Goal: Information Seeking & Learning: Get advice/opinions

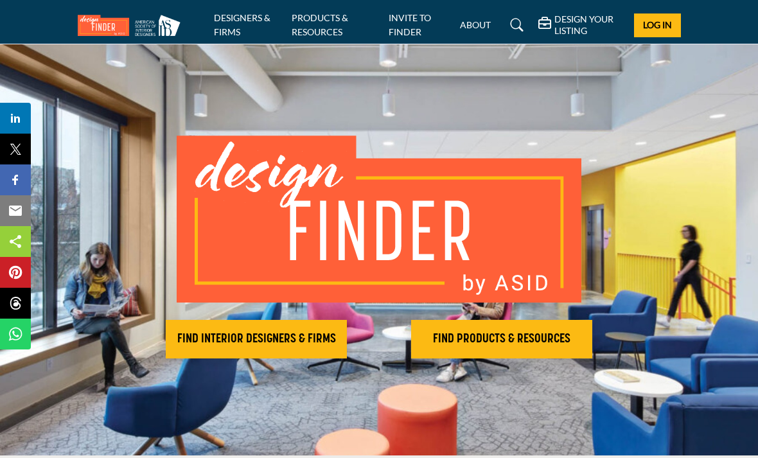
scroll to position [8, 0]
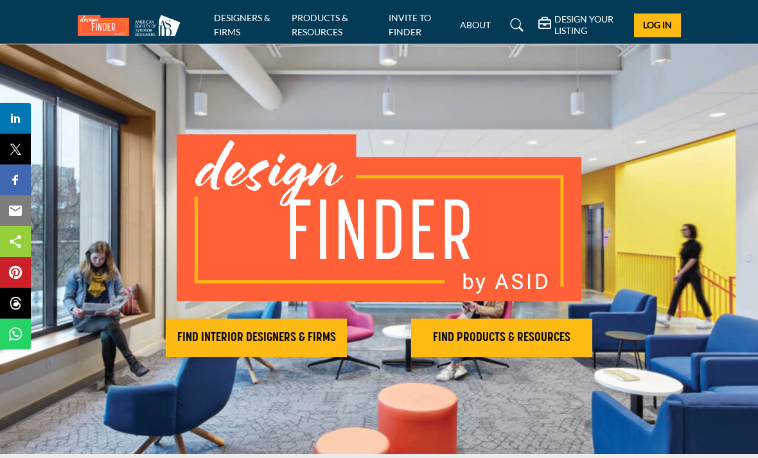
click at [300, 336] on h2 "FIND INTERIOR DESIGNERS & FIRMS" at bounding box center [256, 337] width 173 height 15
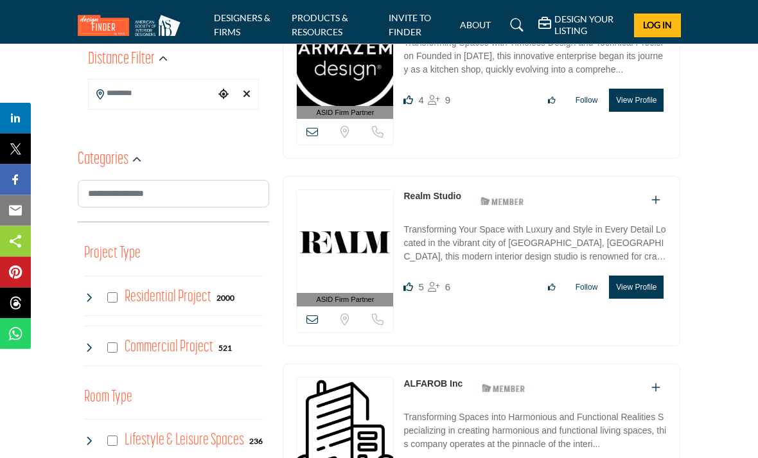
scroll to position [372, 0]
click at [124, 90] on input "Search Location" at bounding box center [152, 94] width 127 height 25
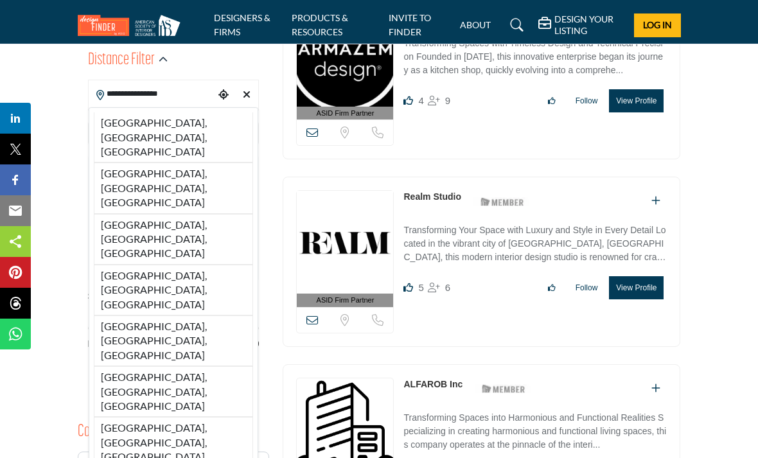
click at [166, 119] on li "Orange County, CA, USA" at bounding box center [174, 137] width 160 height 50
type input "**********"
type input "***"
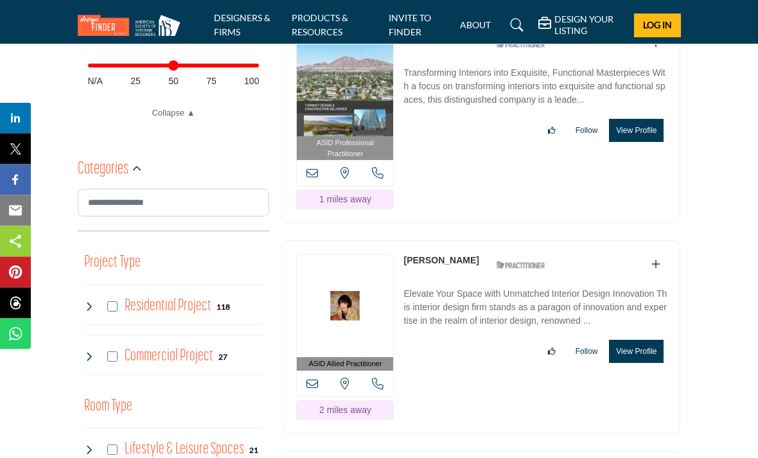
scroll to position [658, 0]
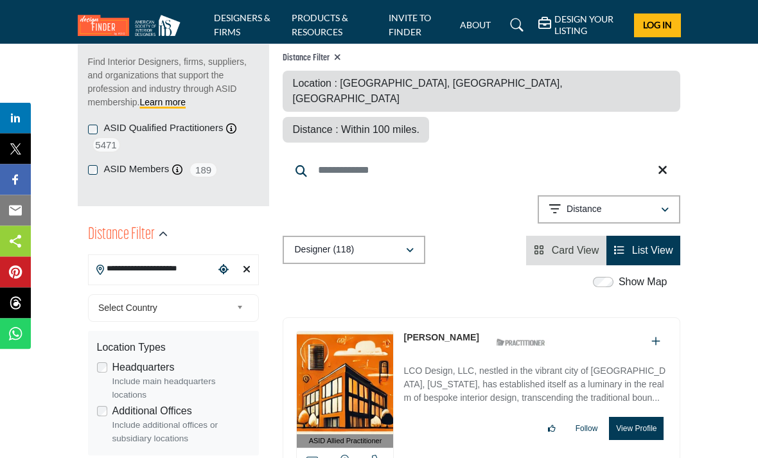
scroll to position [200, 0]
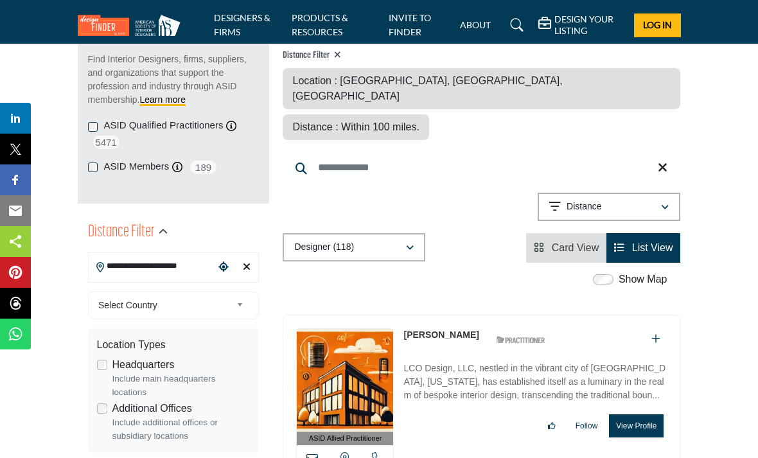
click at [657, 199] on div "Distance" at bounding box center [604, 206] width 110 height 15
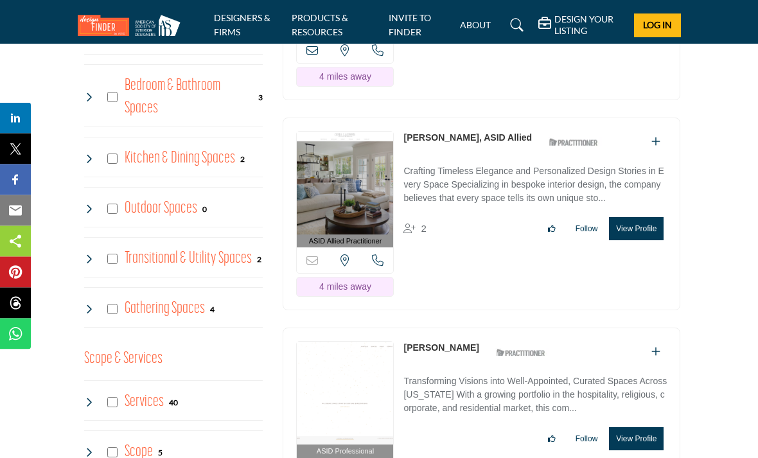
scroll to position [1250, 0]
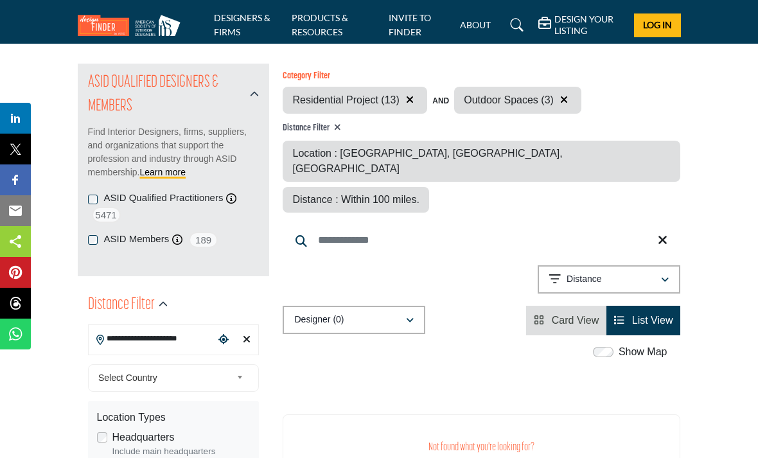
scroll to position [123, 0]
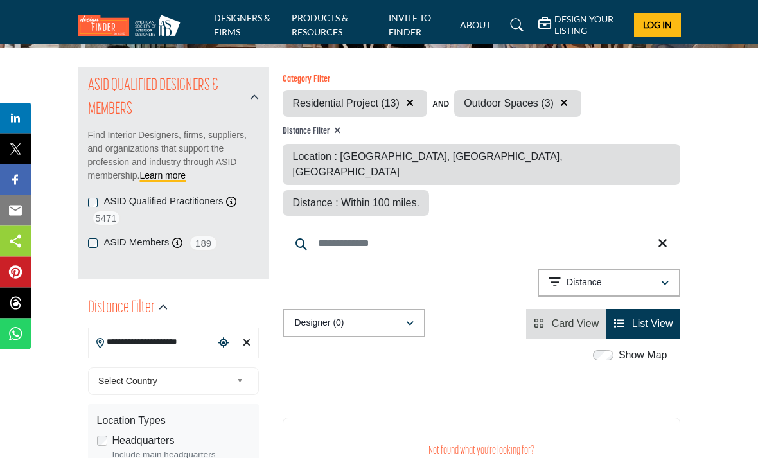
click at [565, 99] on icon "button" at bounding box center [564, 103] width 8 height 10
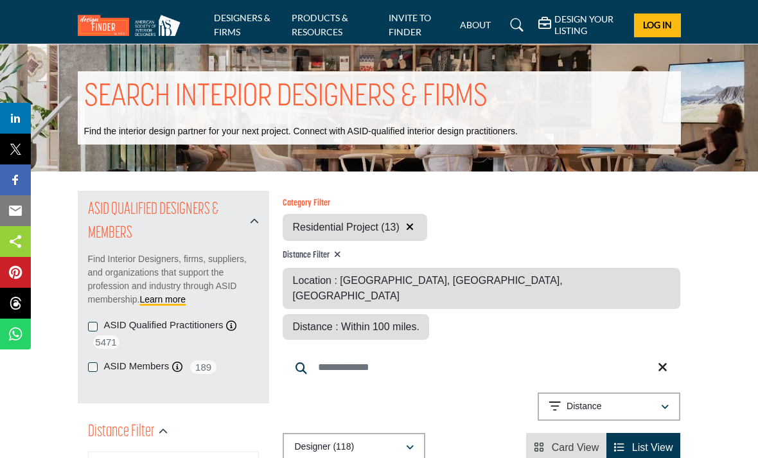
click at [653, 399] on div "Distance" at bounding box center [604, 406] width 110 height 15
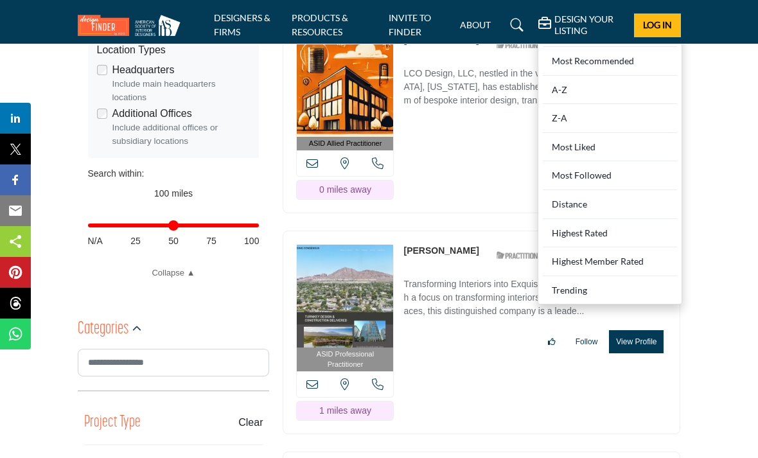
scroll to position [494, 0]
click at [574, 191] on div "Distance" at bounding box center [610, 205] width 134 height 29
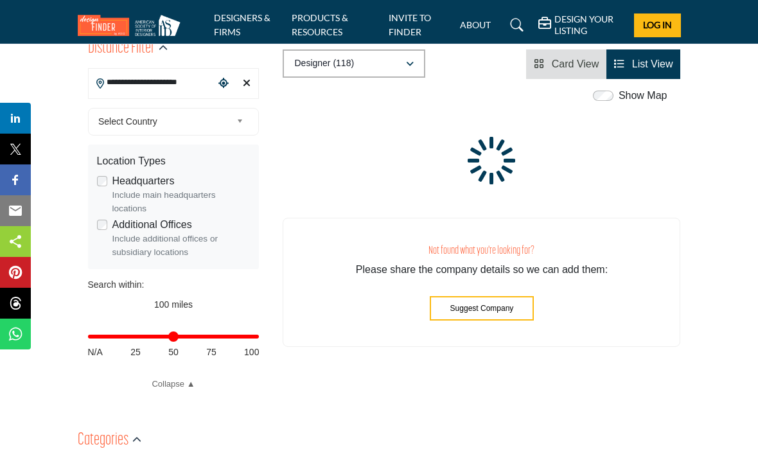
scroll to position [334, 0]
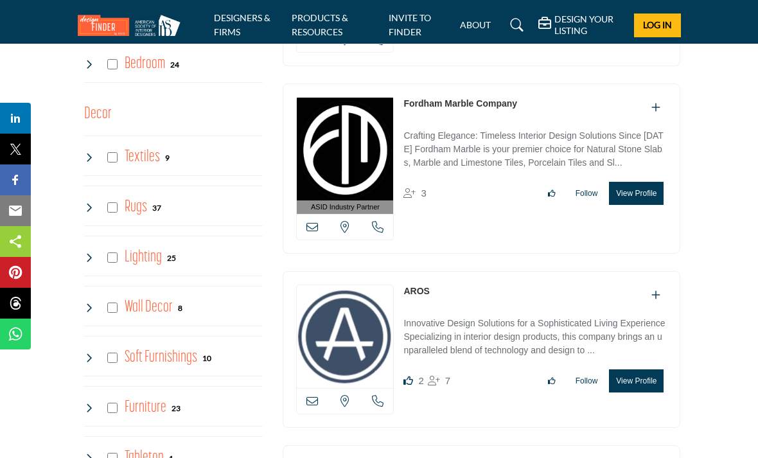
scroll to position [1588, 0]
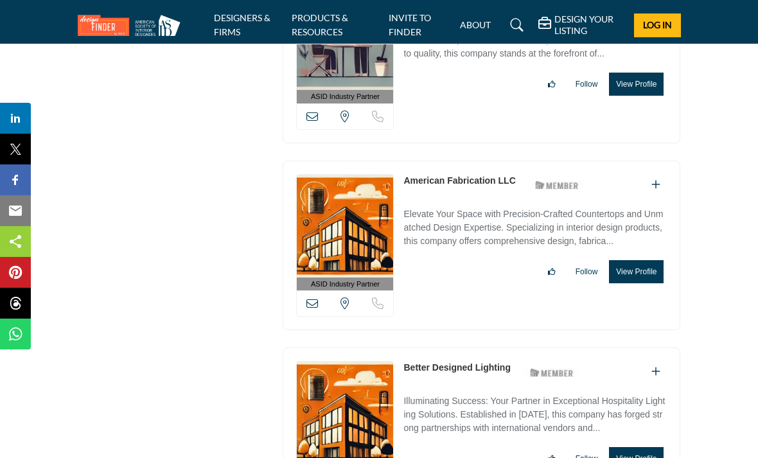
scroll to position [4852, 0]
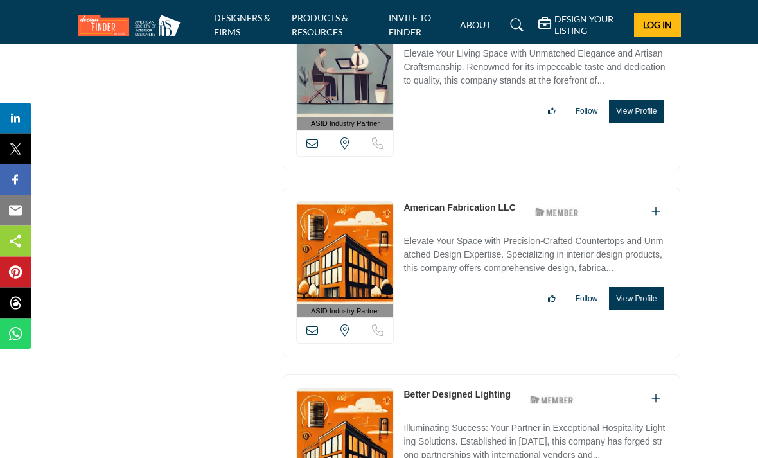
click at [650, 288] on button "View Profile" at bounding box center [636, 299] width 55 height 23
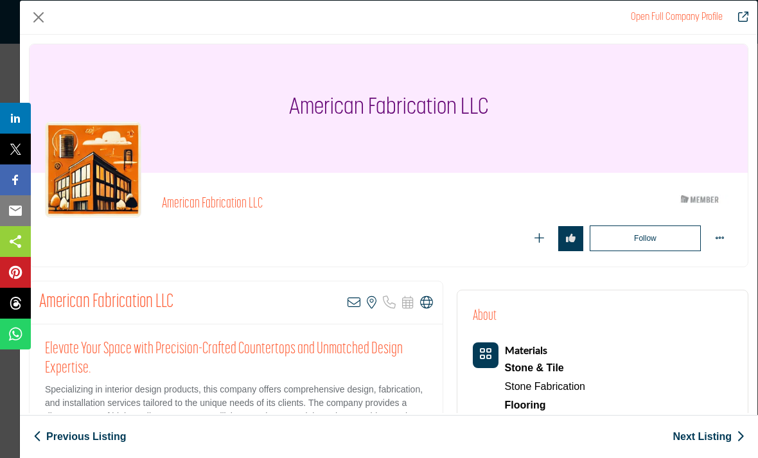
scroll to position [0, 0]
click at [47, 13] on button "Close" at bounding box center [38, 17] width 19 height 19
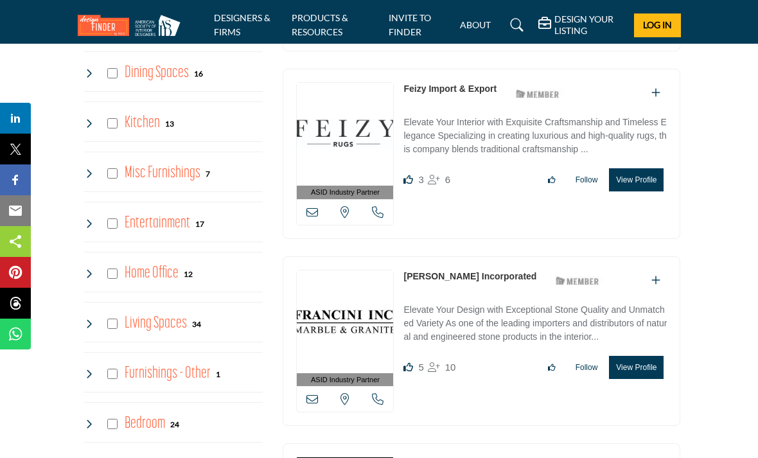
scroll to position [1217, 0]
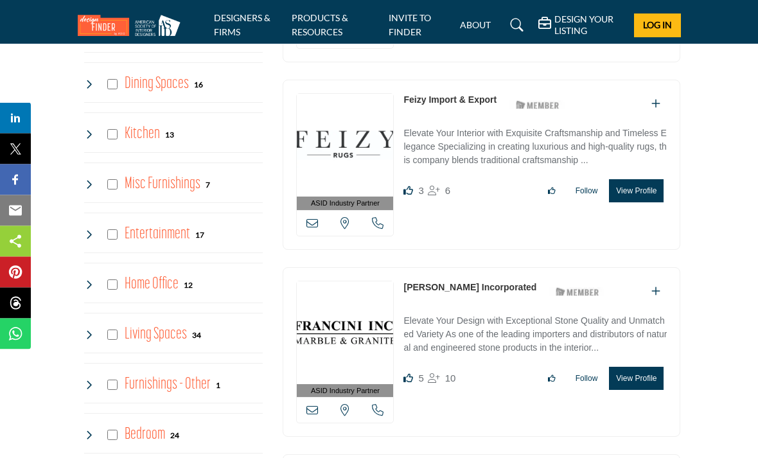
click at [469, 22] on link "ABOUT" at bounding box center [475, 24] width 31 height 11
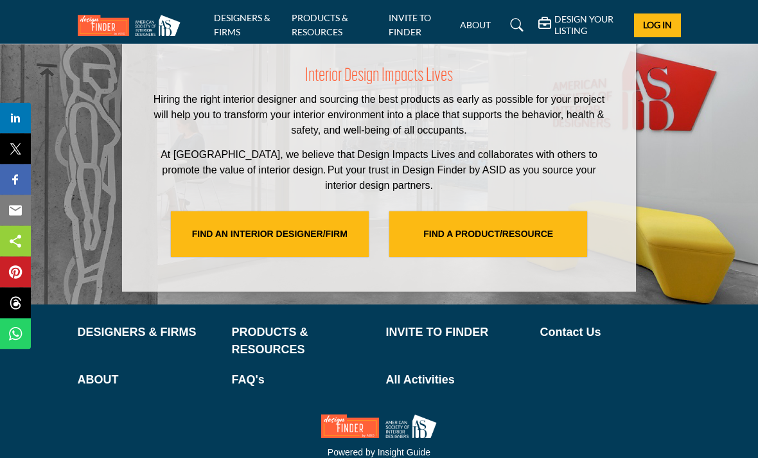
scroll to position [2723, 0]
click at [315, 232] on link "FIND AN INTERIOR DESIGNER/FIRM" at bounding box center [270, 234] width 198 height 46
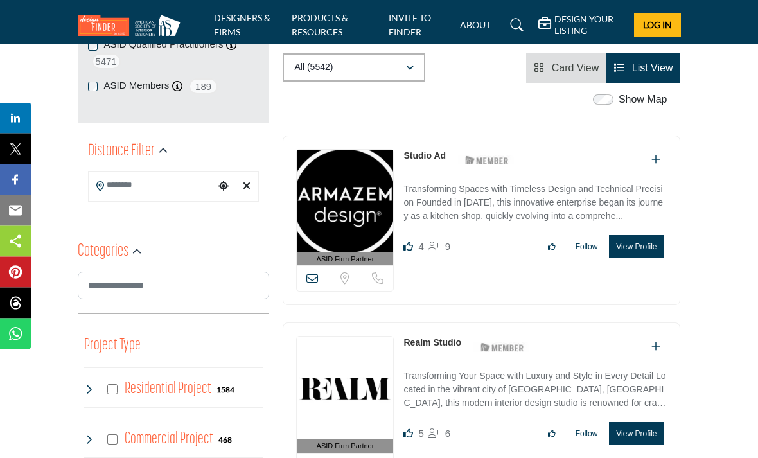
scroll to position [282, 0]
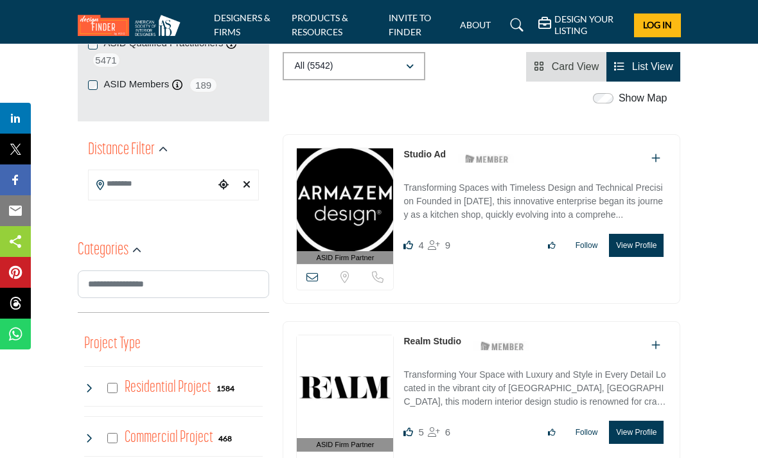
click at [177, 183] on input "Search Location" at bounding box center [152, 184] width 127 height 25
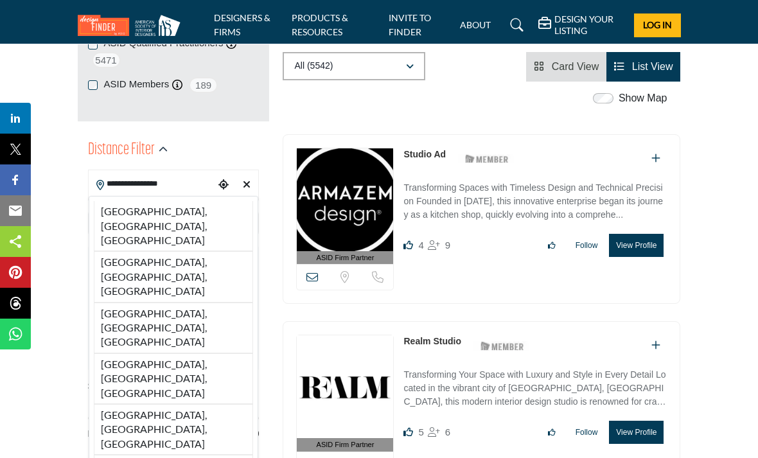
click at [234, 209] on li "Orange County, CA, USA" at bounding box center [174, 226] width 160 height 50
type input "**********"
type input "***"
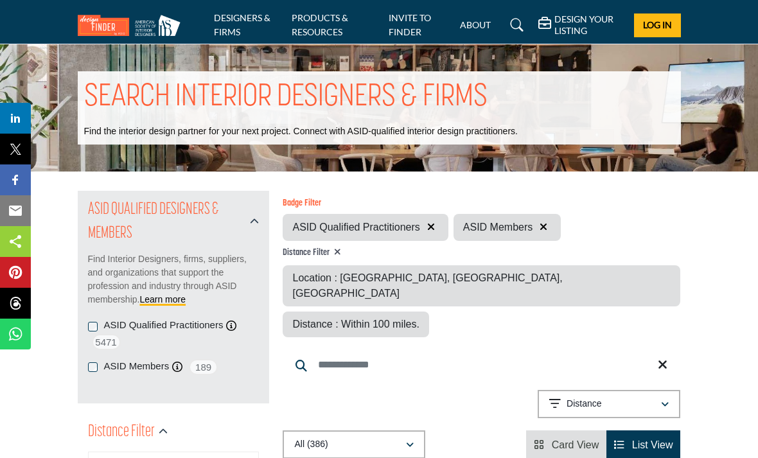
click at [639, 396] on div "Distance" at bounding box center [604, 403] width 110 height 15
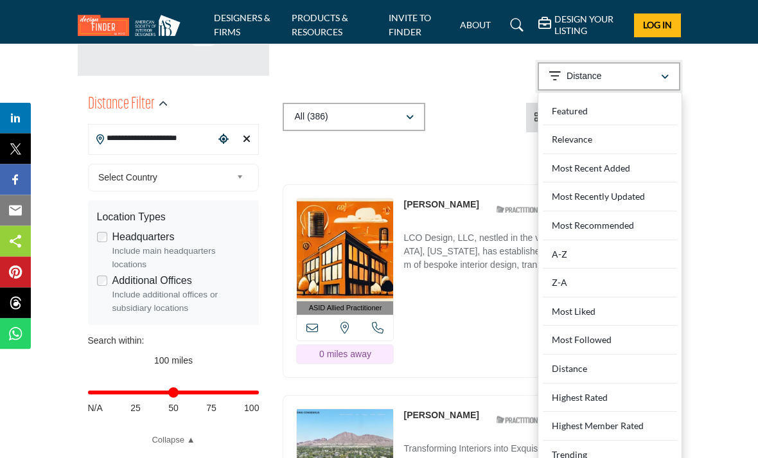
scroll to position [328, 0]
click at [633, 383] on Rated "Highest Rated" at bounding box center [610, 397] width 134 height 29
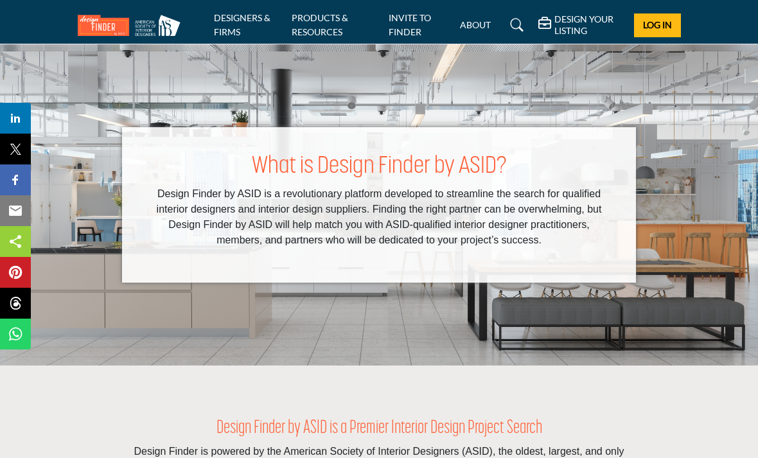
click at [233, 21] on link "DESIGNERS & FIRMS" at bounding box center [242, 24] width 57 height 25
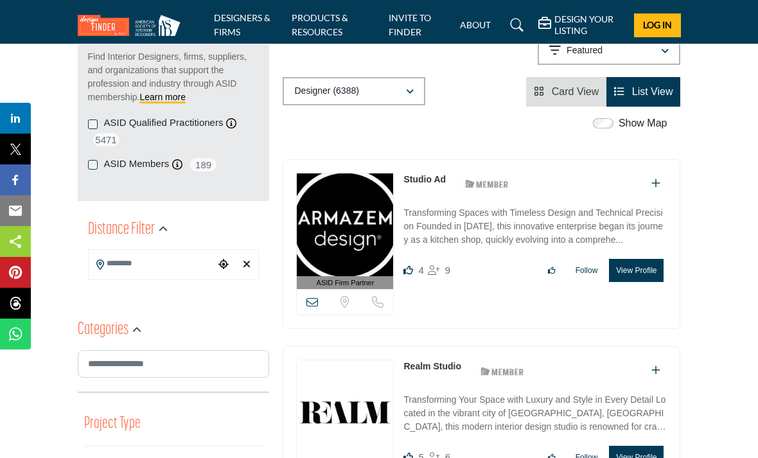
scroll to position [203, 0]
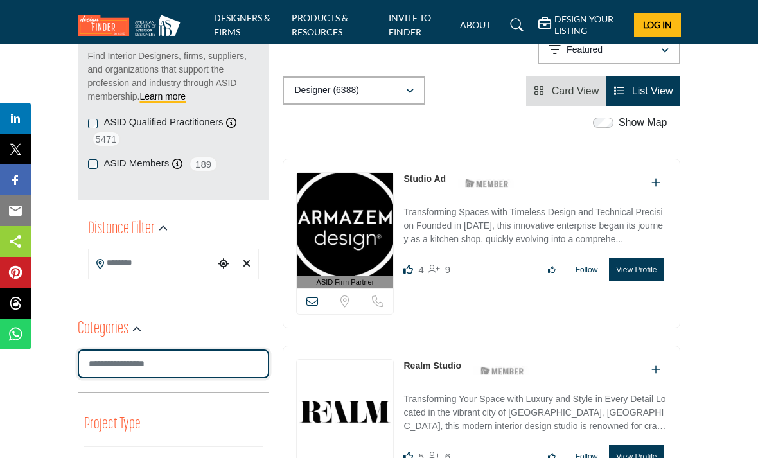
click at [136, 362] on input "Search Category" at bounding box center [174, 363] width 192 height 29
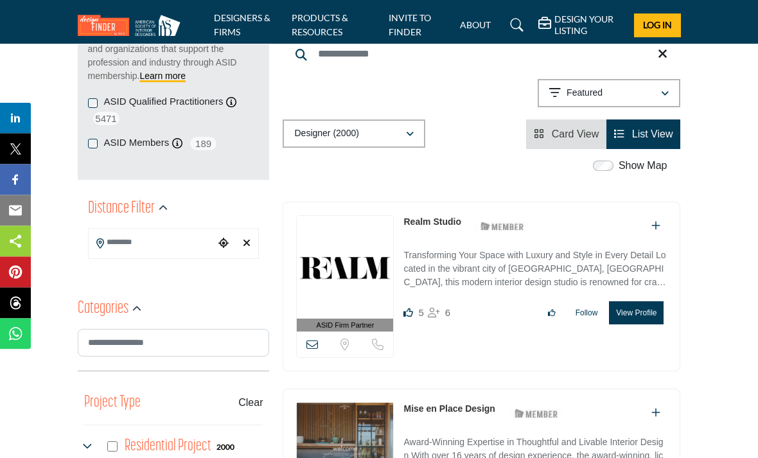
scroll to position [224, 0]
click at [128, 253] on input "Search Location" at bounding box center [152, 242] width 127 height 25
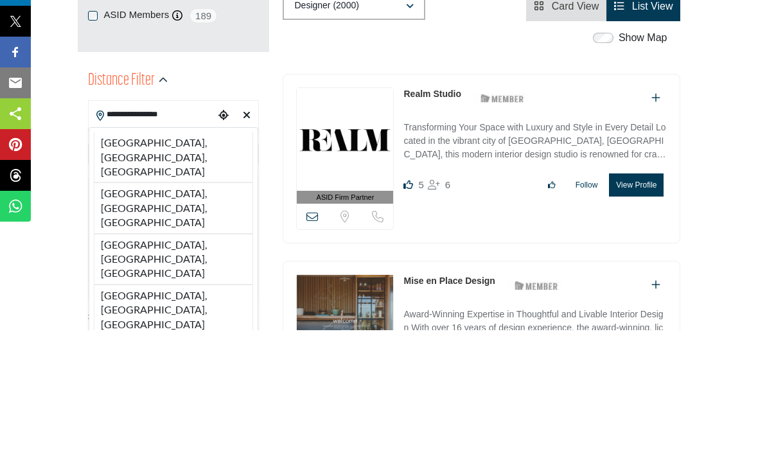
click at [126, 260] on li "[GEOGRAPHIC_DATA], [GEOGRAPHIC_DATA], [GEOGRAPHIC_DATA]" at bounding box center [174, 285] width 160 height 50
type input "**********"
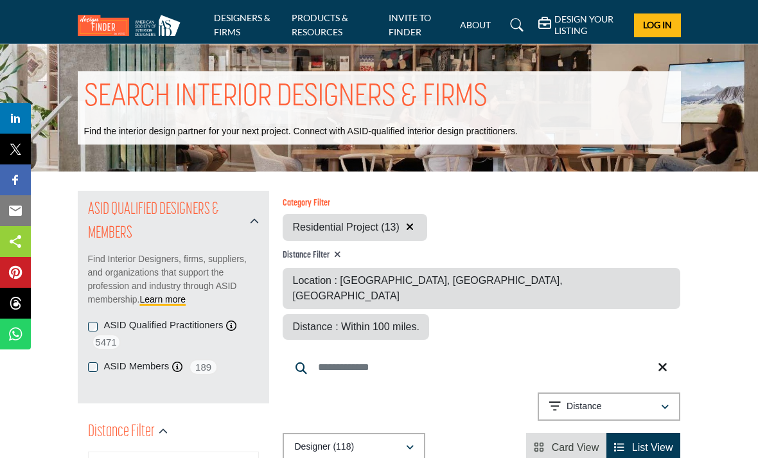
click at [428, 314] on div "Distance : Within 100 miles." at bounding box center [356, 327] width 146 height 26
click at [649, 399] on div "Distance" at bounding box center [604, 406] width 110 height 15
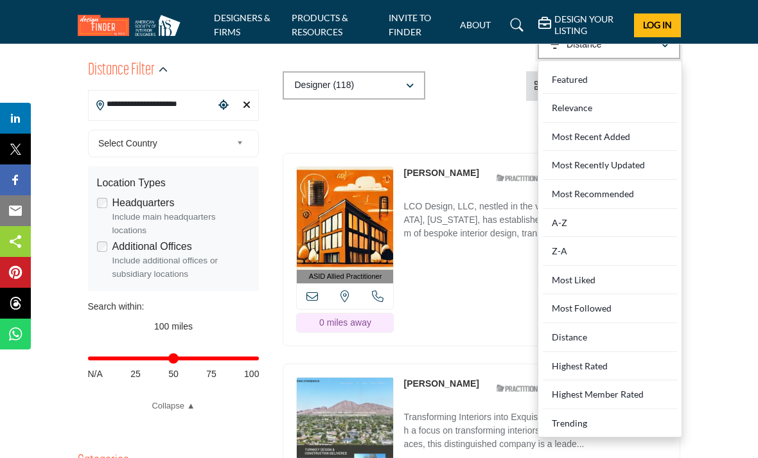
scroll to position [364, 0]
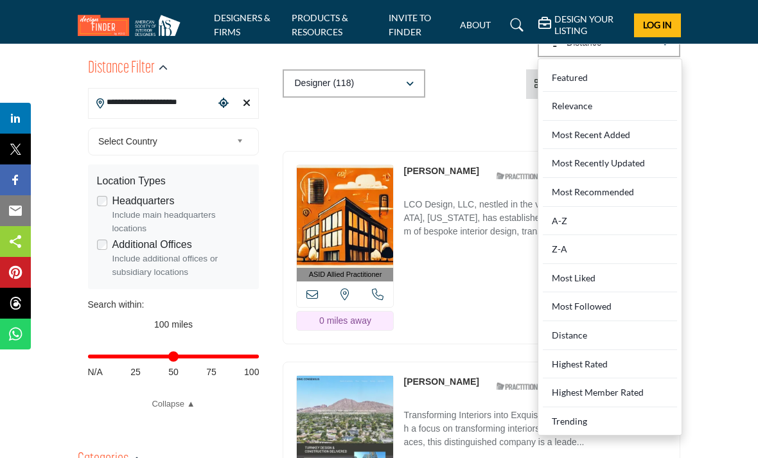
click at [605, 321] on div "Distance" at bounding box center [610, 335] width 134 height 29
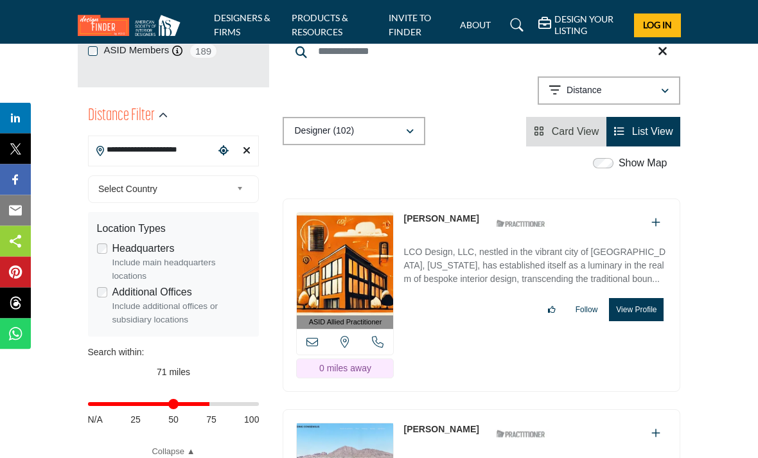
scroll to position [316, 0]
type input "**"
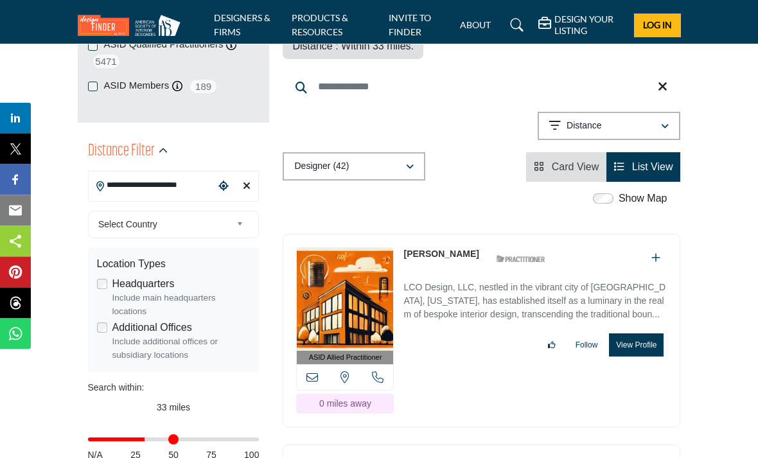
scroll to position [306, 0]
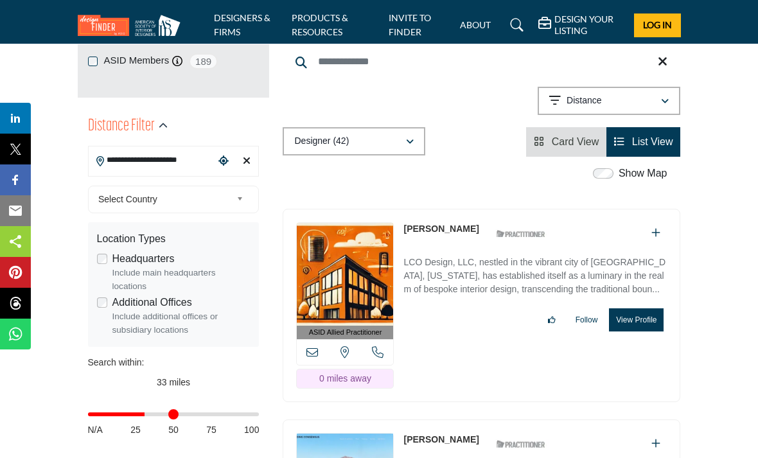
click at [134, 457] on link "Collapse ▲" at bounding box center [174, 461] width 172 height 13
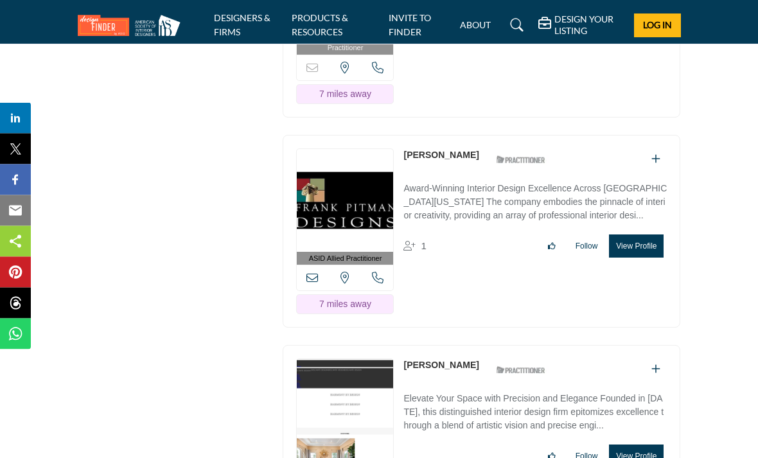
scroll to position [3603, 0]
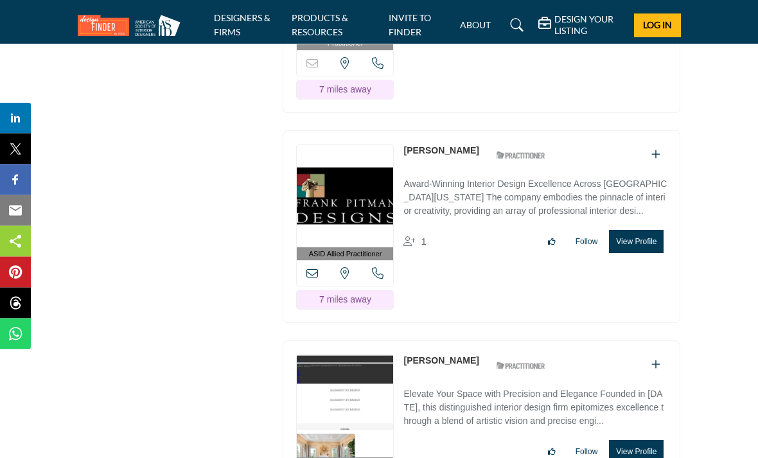
click at [636, 231] on button "View Profile" at bounding box center [636, 242] width 55 height 23
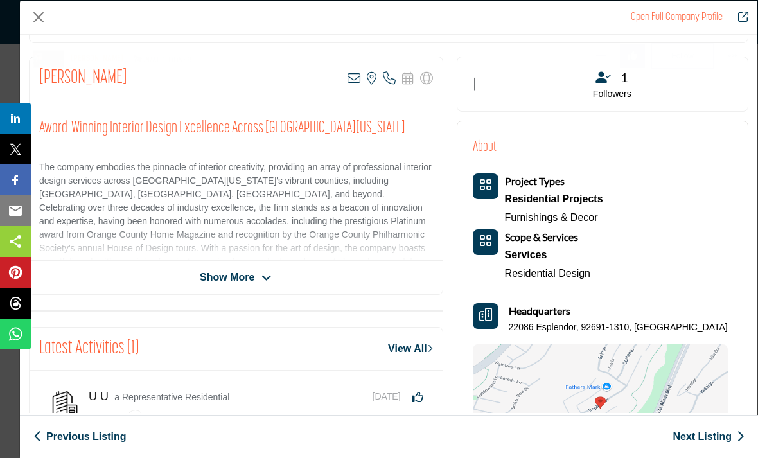
scroll to position [278, 0]
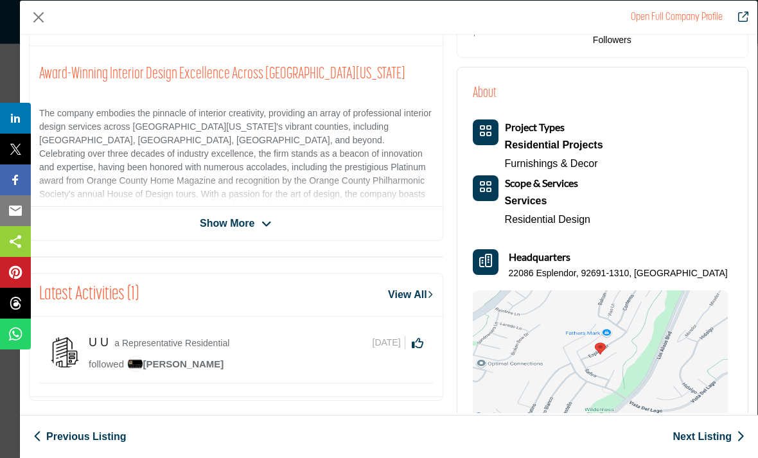
click at [250, 220] on span "Show More" at bounding box center [227, 223] width 55 height 15
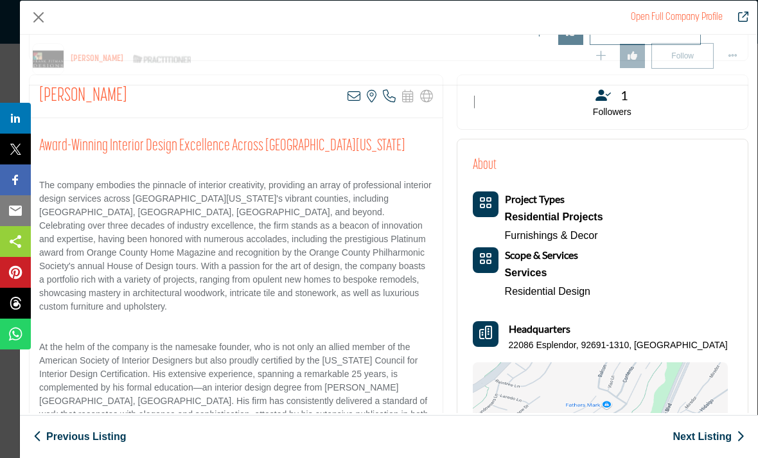
scroll to position [258, 0]
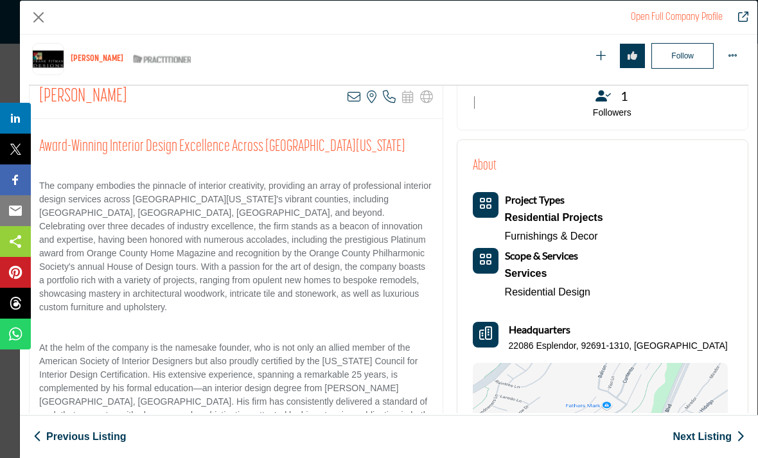
click at [48, 20] on button "Close" at bounding box center [38, 17] width 19 height 19
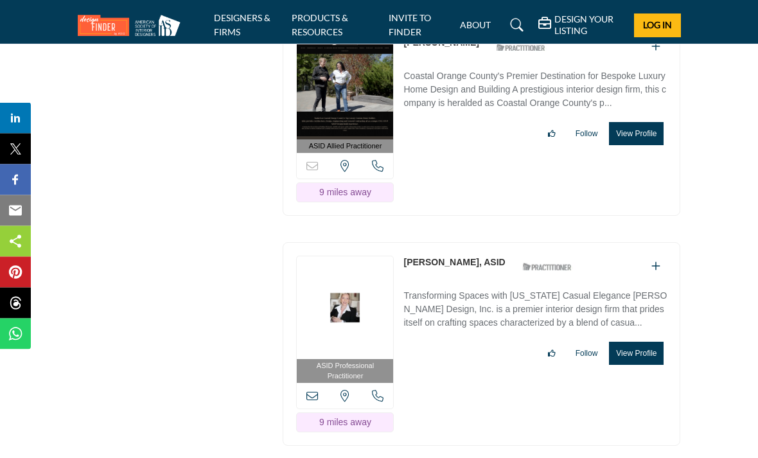
scroll to position [4785, 0]
click at [658, 261] on icon "Add To List" at bounding box center [655, 266] width 9 height 10
click at [627, 342] on button "View Profile" at bounding box center [636, 353] width 55 height 23
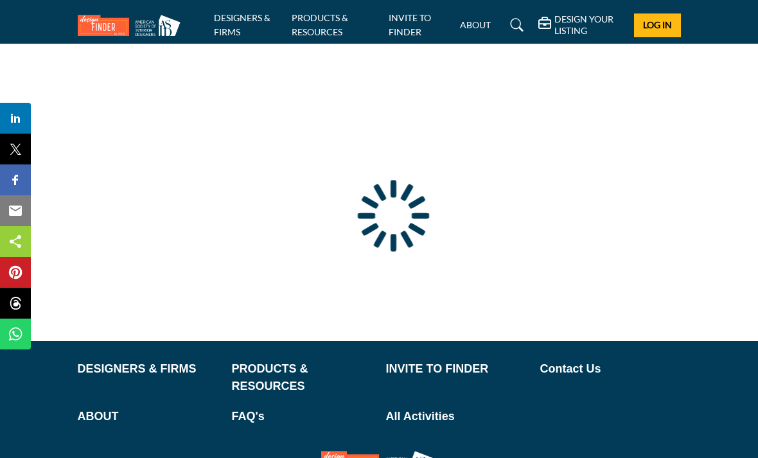
type input "**********"
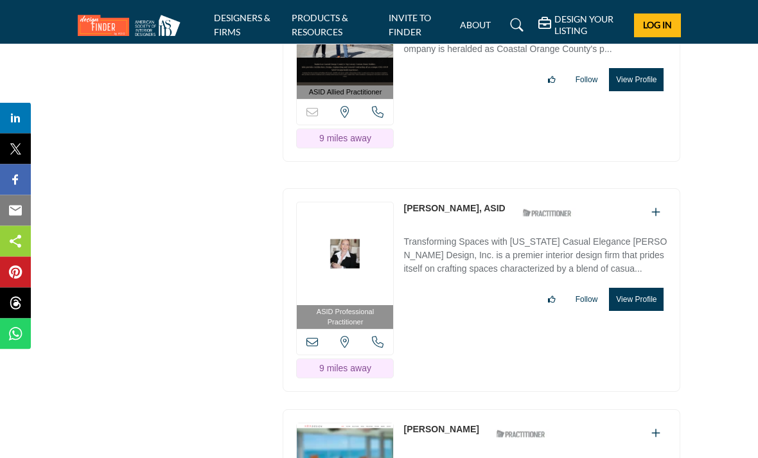
scroll to position [4822, 0]
click at [633, 289] on button "View Profile" at bounding box center [636, 300] width 55 height 23
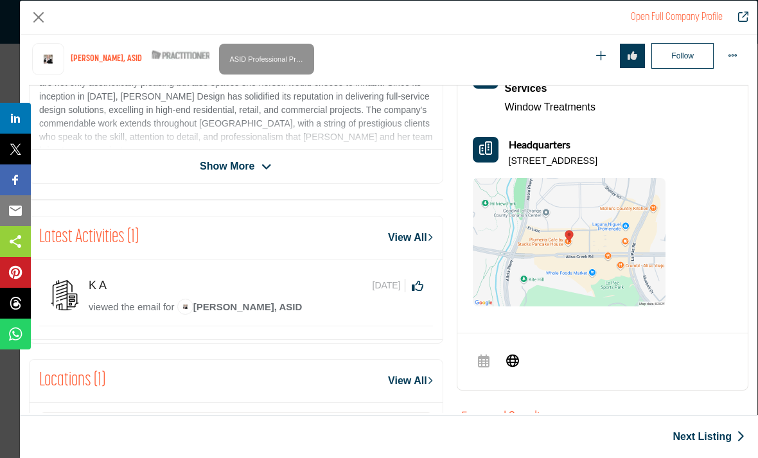
scroll to position [388, 0]
click at [236, 172] on span "Show More" at bounding box center [227, 165] width 55 height 15
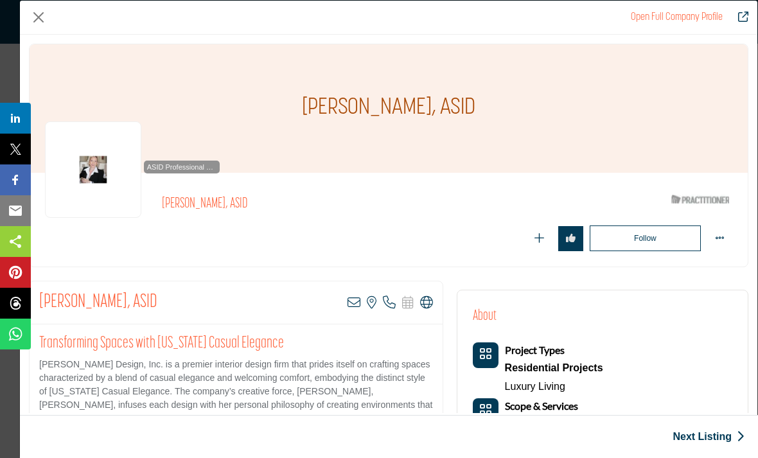
scroll to position [0, 0]
